Goal: Navigation & Orientation: Find specific page/section

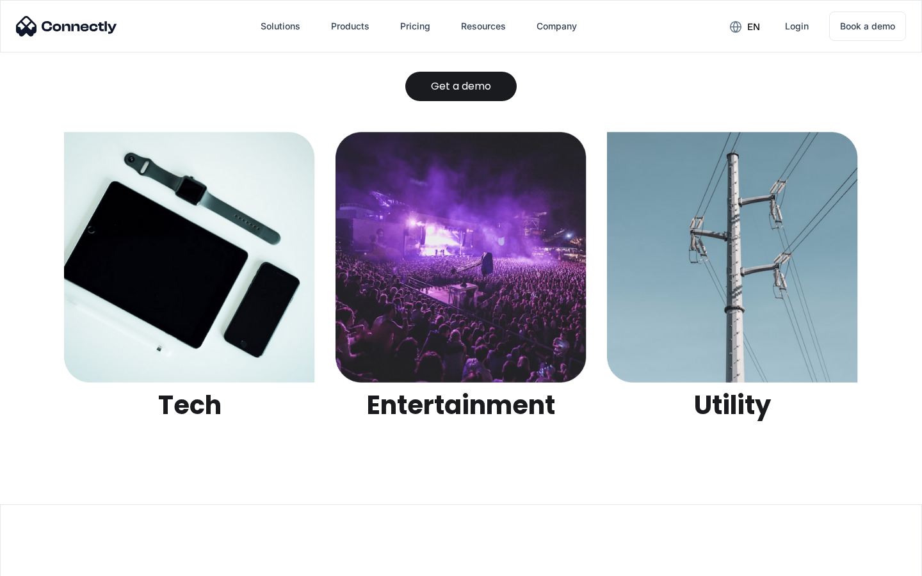
scroll to position [4037, 0]
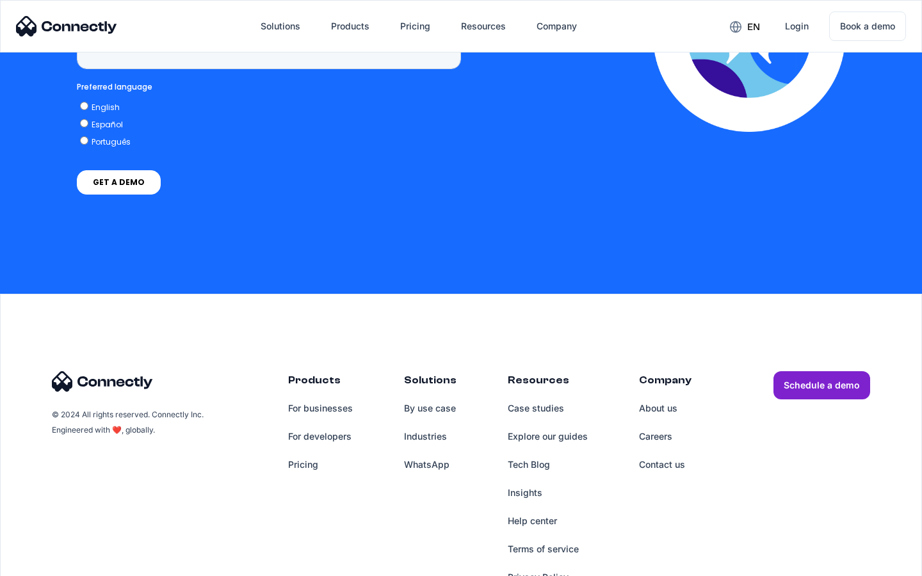
scroll to position [5275, 0]
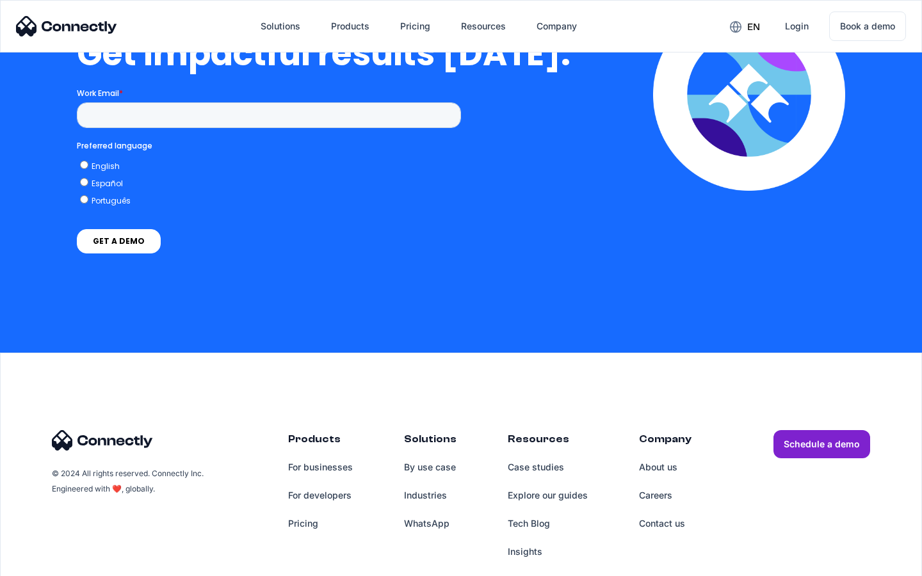
scroll to position [2823, 0]
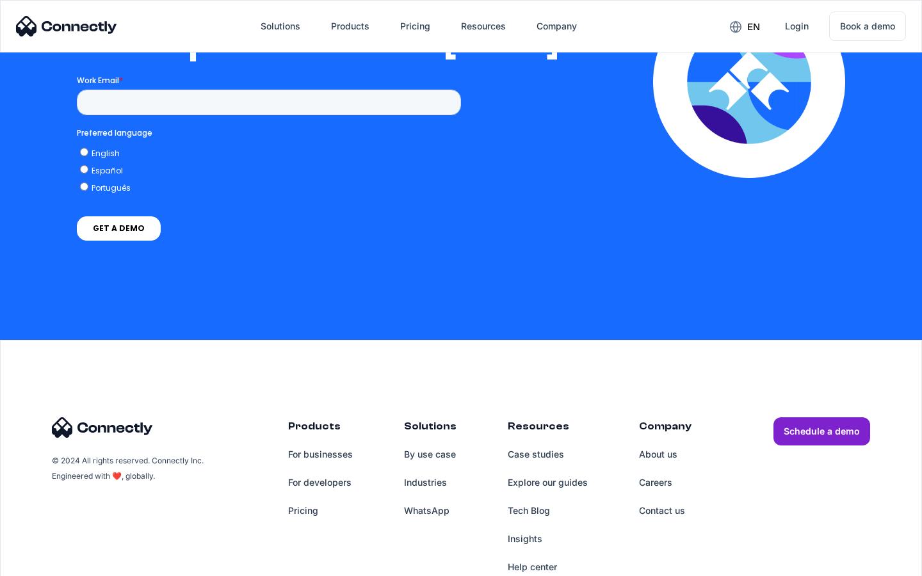
scroll to position [2615, 0]
